Goal: Task Accomplishment & Management: Complete application form

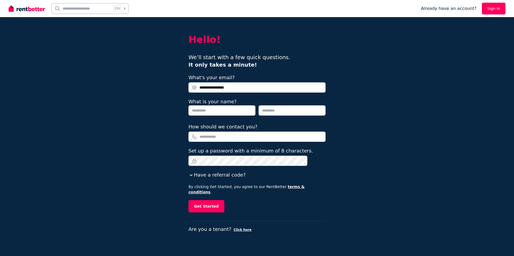
type input "**********"
type input "****"
type input "******"
type input "**********"
click at [188, 200] on button "Get Started" at bounding box center [206, 206] width 36 height 12
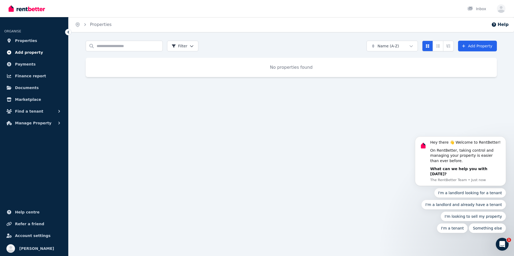
click at [25, 50] on span "Add property" at bounding box center [29, 52] width 28 height 6
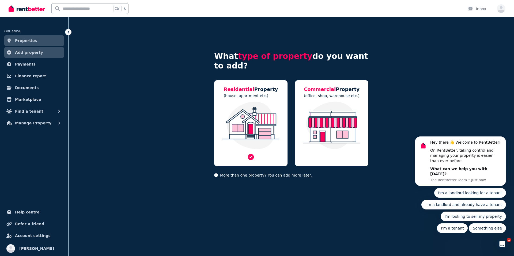
click at [256, 115] on img at bounding box center [250, 126] width 63 height 48
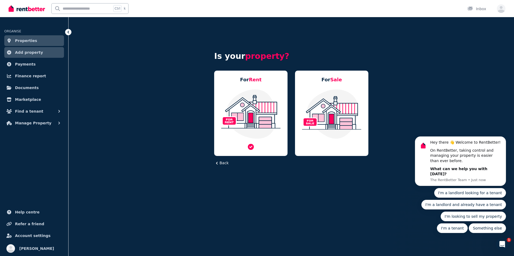
click at [258, 115] on img at bounding box center [250, 114] width 63 height 50
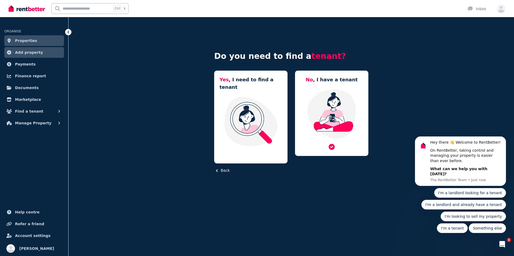
click at [311, 125] on img at bounding box center [331, 114] width 63 height 50
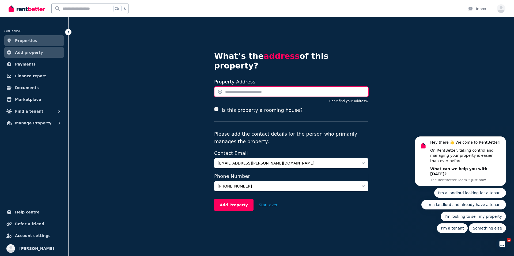
click at [242, 87] on input "text" at bounding box center [291, 92] width 154 height 10
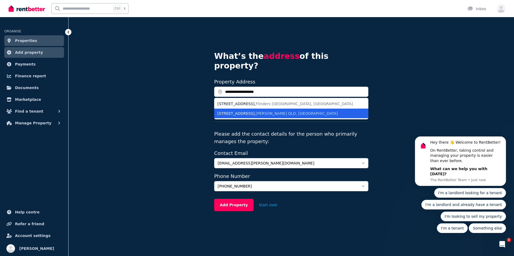
click at [273, 111] on span "Ashmore QLD, Australia" at bounding box center [297, 113] width 82 height 4
type input "**********"
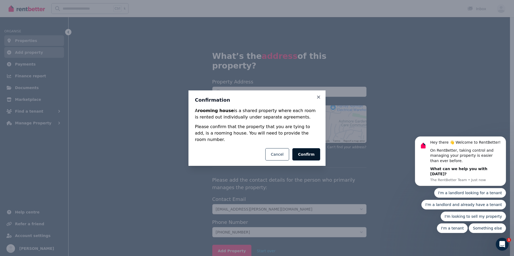
click at [306, 151] on button "Confirm" at bounding box center [306, 154] width 28 height 12
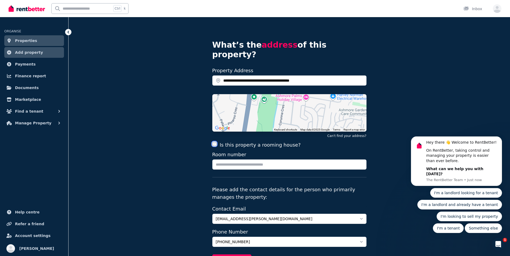
scroll to position [42, 0]
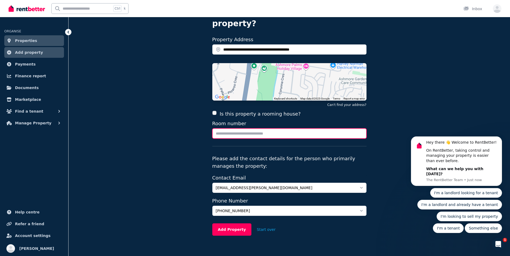
click at [265, 128] on input "Room number" at bounding box center [289, 133] width 154 height 10
type input "*"
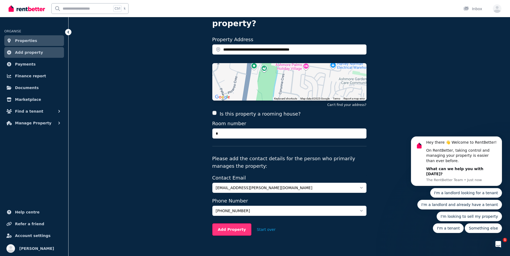
click at [234, 224] on button "Add Property" at bounding box center [231, 230] width 39 height 12
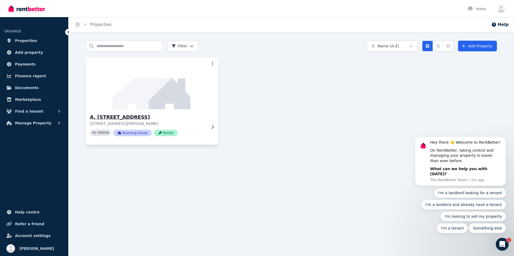
click at [176, 100] on img at bounding box center [151, 83] width 139 height 54
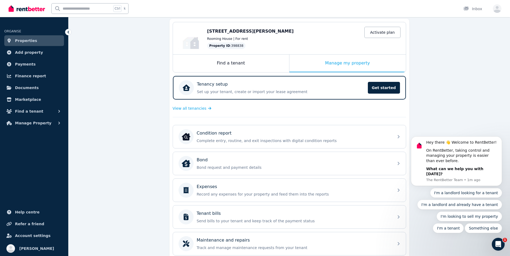
scroll to position [89, 0]
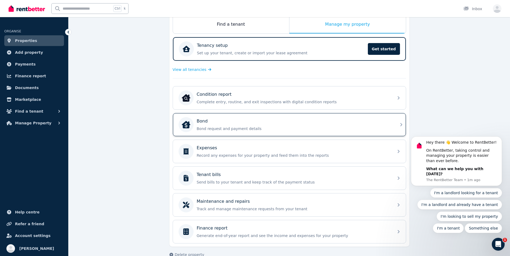
click at [309, 124] on div "Bond Bond request and payment details" at bounding box center [294, 124] width 194 height 13
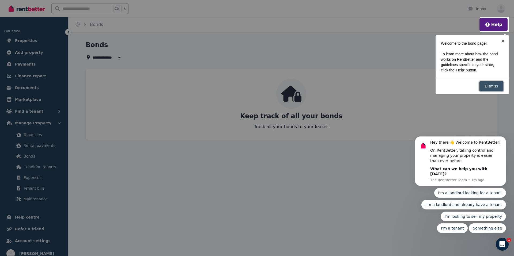
click at [492, 87] on link "Dismiss" at bounding box center [491, 86] width 24 height 10
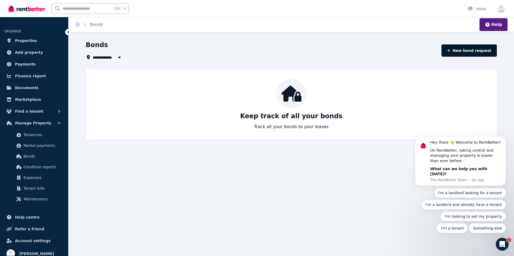
click at [473, 53] on button "New bond request" at bounding box center [468, 50] width 55 height 12
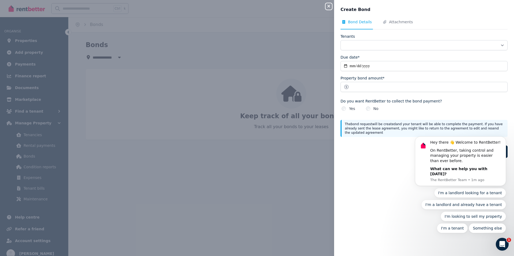
click at [249, 173] on div "Close panel Create Bond Bond Details Attachments Tenants Due date* Property bon…" at bounding box center [257, 128] width 514 height 256
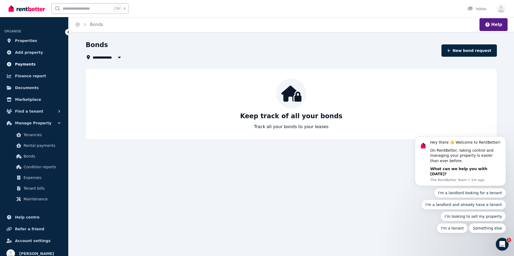
click at [23, 65] on span "Payments" at bounding box center [25, 64] width 21 height 6
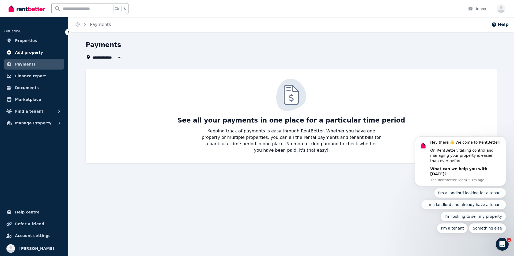
click at [32, 50] on span "Add property" at bounding box center [29, 52] width 28 height 6
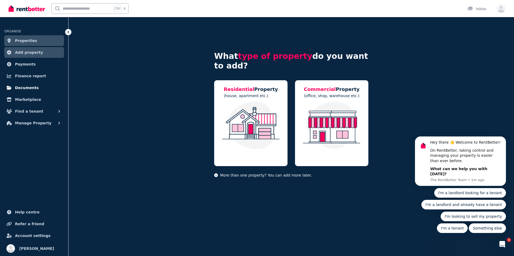
click at [27, 88] on span "Documents" at bounding box center [27, 88] width 24 height 6
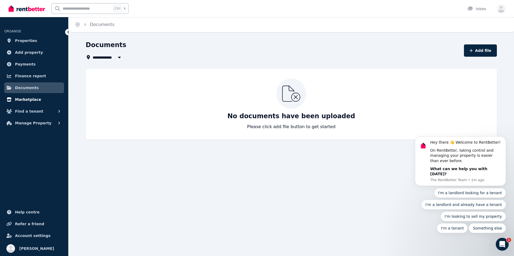
click at [37, 99] on link "Marketplace" at bounding box center [34, 99] width 60 height 11
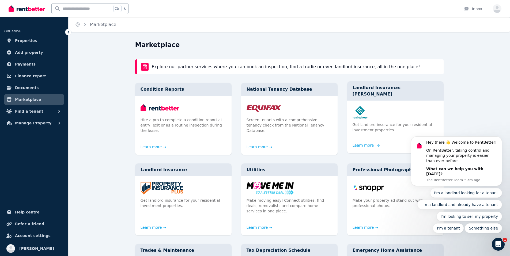
click at [379, 106] on img at bounding box center [396, 112] width 86 height 13
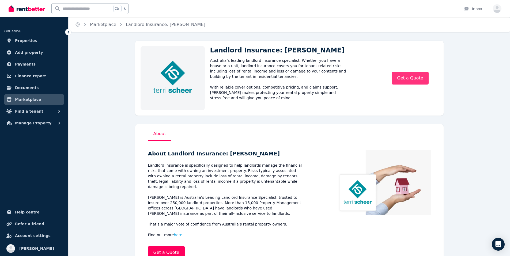
click at [418, 79] on link "Get a Quote" at bounding box center [410, 78] width 37 height 13
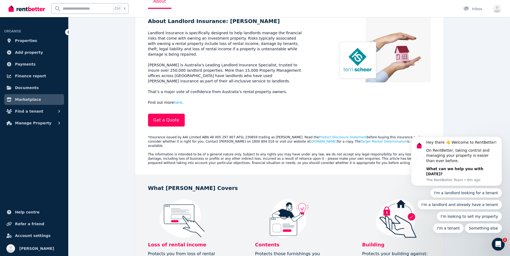
scroll to position [134, 0]
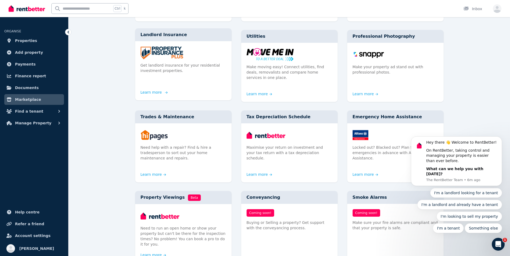
scroll to position [134, 0]
click at [176, 62] on p "Get landlord insurance for your residential investment properties." at bounding box center [184, 67] width 86 height 11
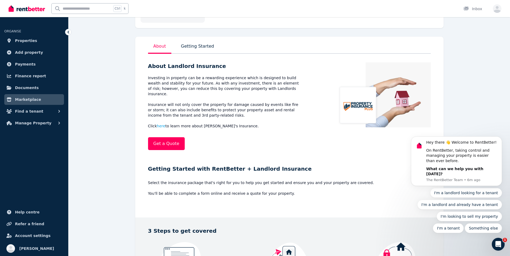
scroll to position [89, 0]
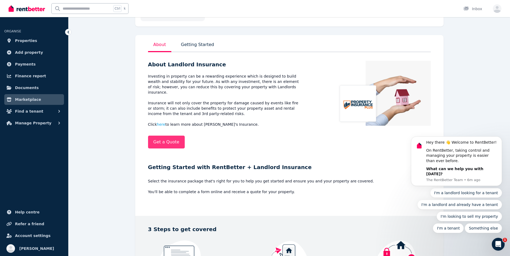
click at [158, 142] on link "Get a Quote" at bounding box center [166, 142] width 37 height 13
